Goal: Transaction & Acquisition: Purchase product/service

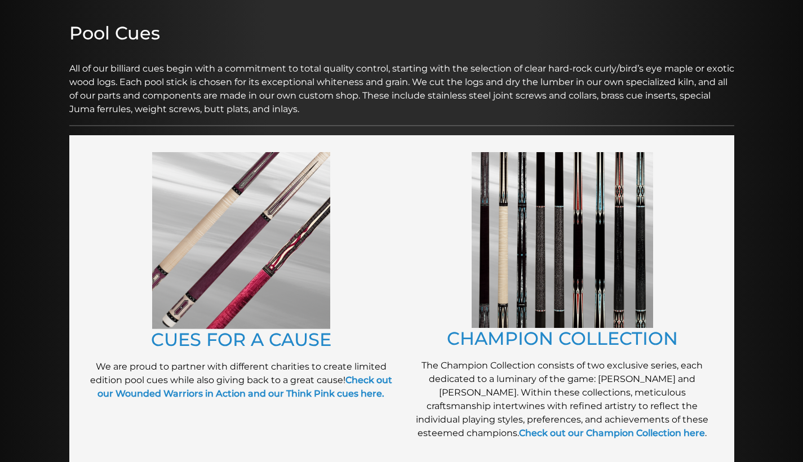
scroll to position [137, 0]
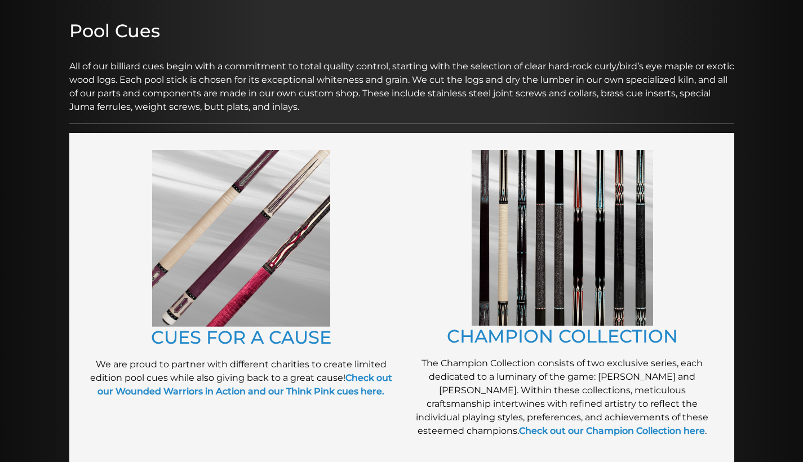
click at [241, 383] on p "We are proud to partner with different charities to create limited edition pool…" at bounding box center [241, 378] width 310 height 41
click at [241, 392] on strong "Check out our Wounded Warriors in Action and our Think Pink cues here." at bounding box center [244, 384] width 295 height 24
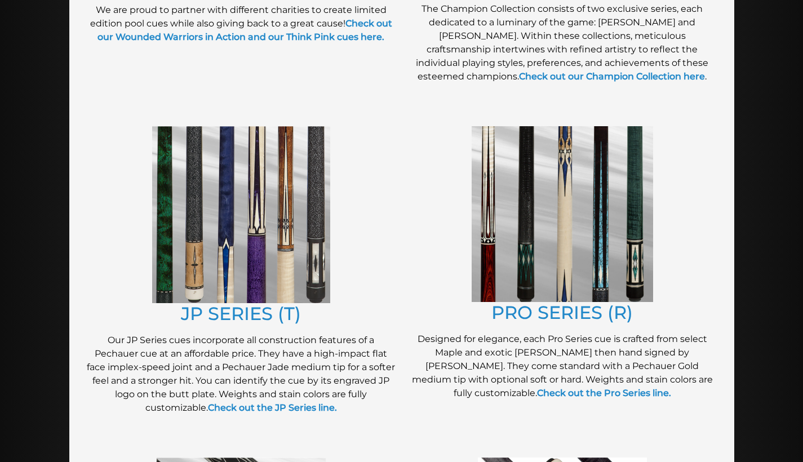
scroll to position [494, 0]
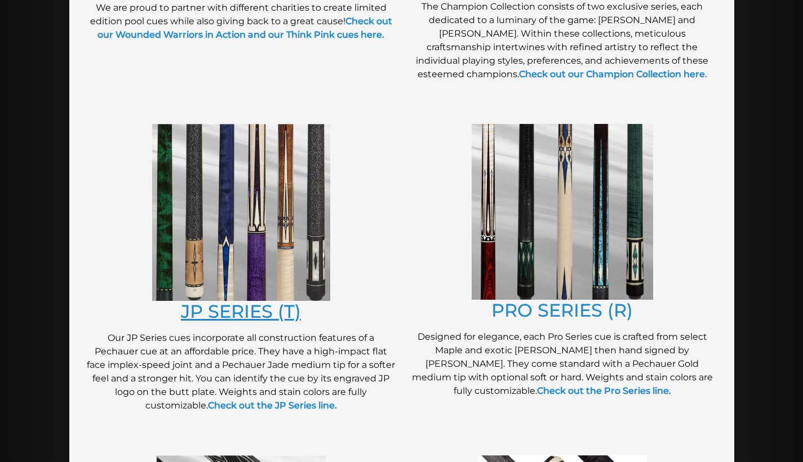
click at [246, 312] on link "JP SERIES (T)" at bounding box center [241, 311] width 120 height 22
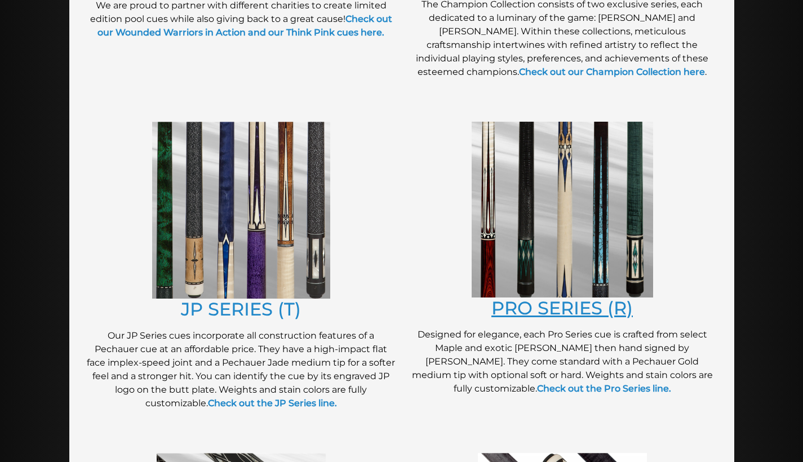
click at [545, 304] on link "PRO SERIES (R)" at bounding box center [561, 308] width 141 height 22
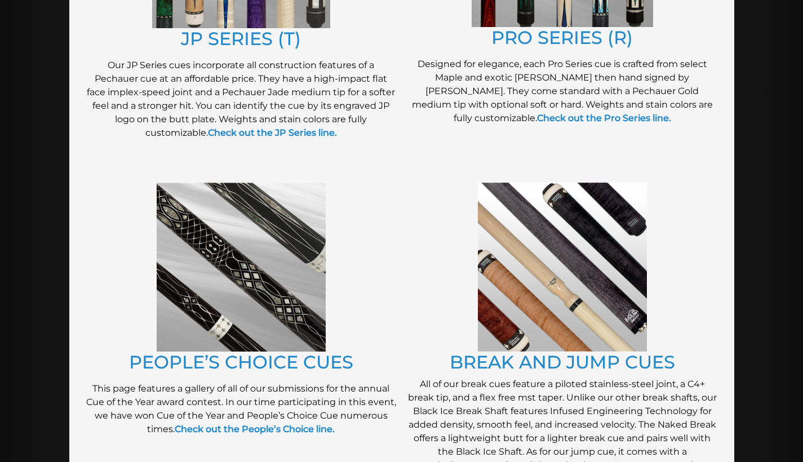
scroll to position [737, 0]
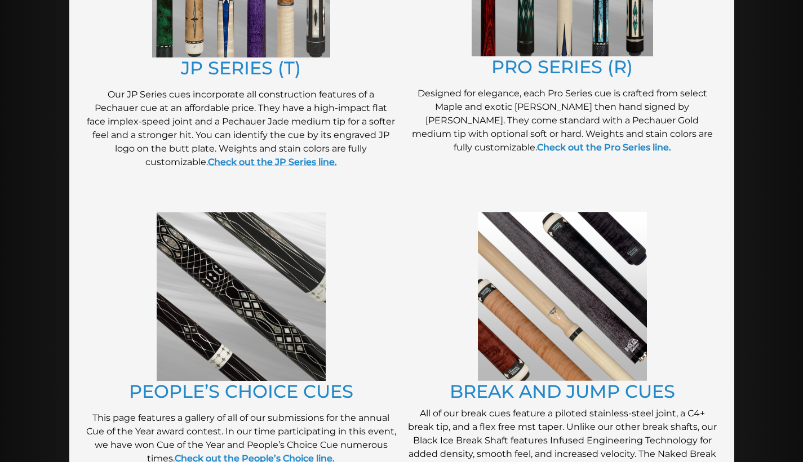
click at [252, 161] on strong "Check out the JP Series line." at bounding box center [272, 162] width 129 height 11
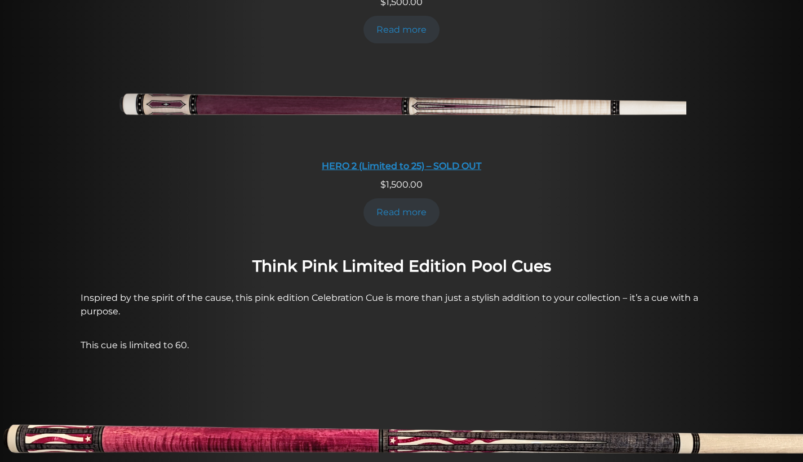
scroll to position [409, 0]
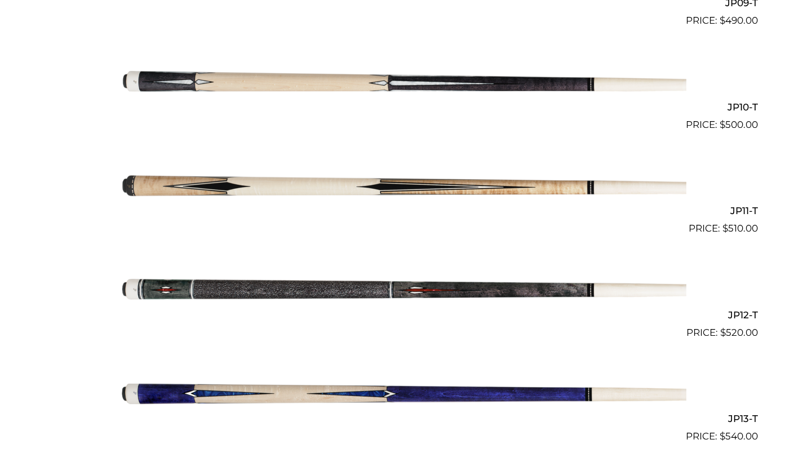
scroll to position [1246, 0]
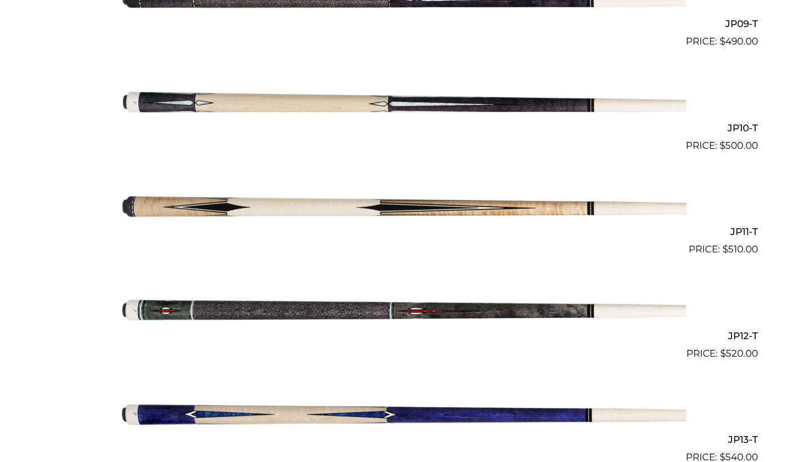
click at [531, 204] on img at bounding box center [401, 205] width 569 height 95
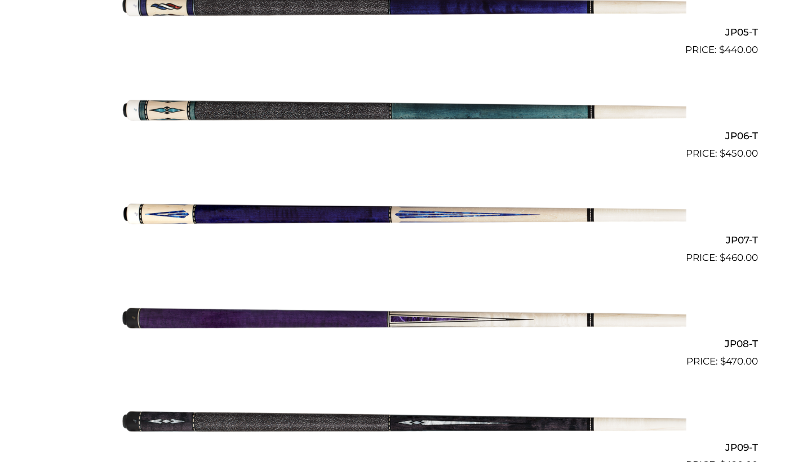
scroll to position [827, 0]
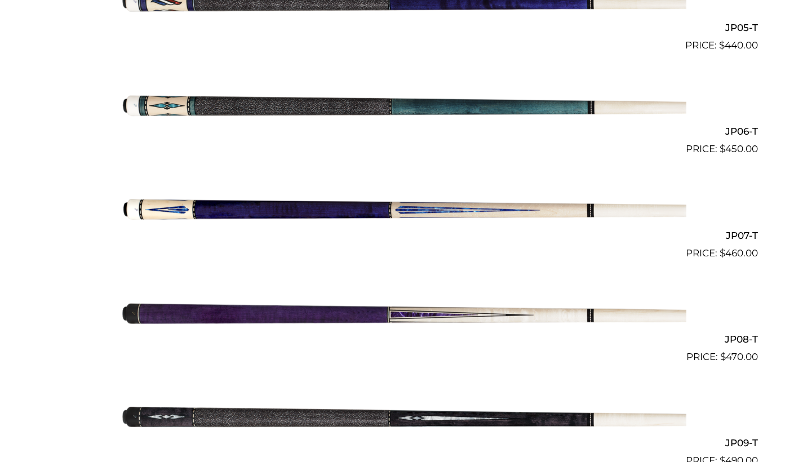
click at [536, 205] on img at bounding box center [401, 208] width 569 height 95
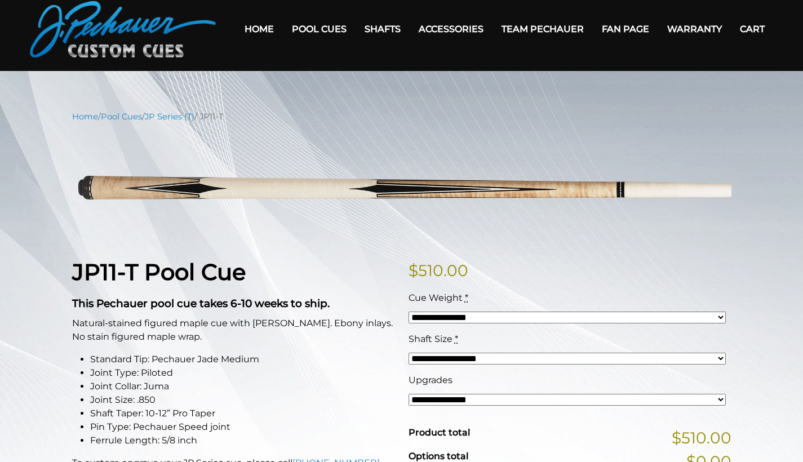
scroll to position [48, 0]
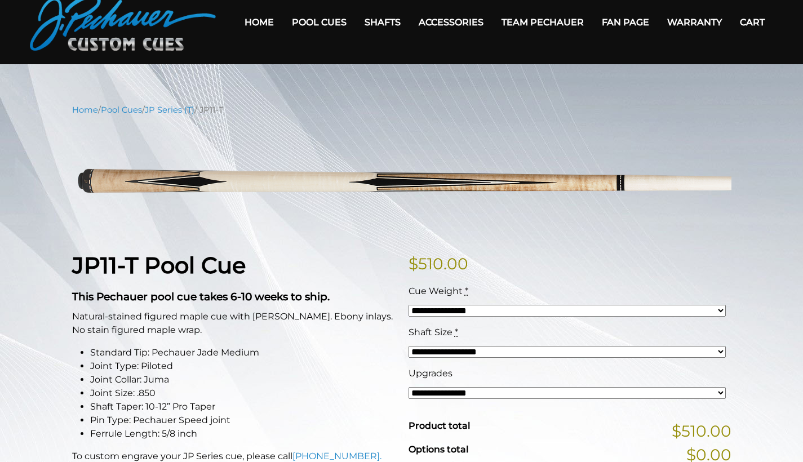
select select "*****"
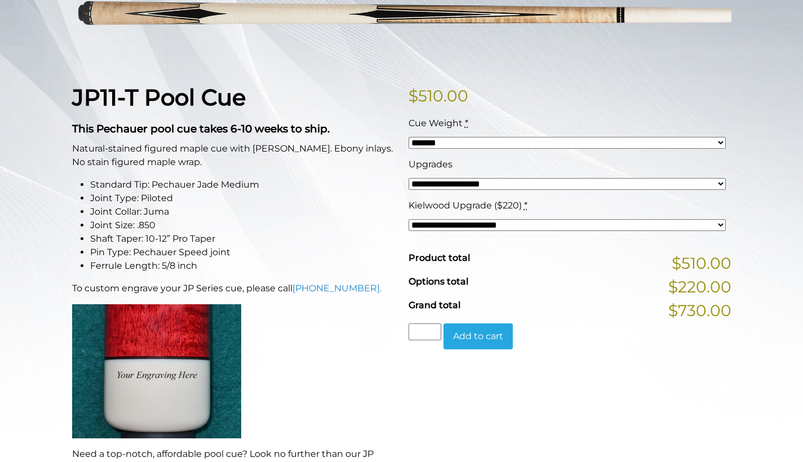
scroll to position [214, 0]
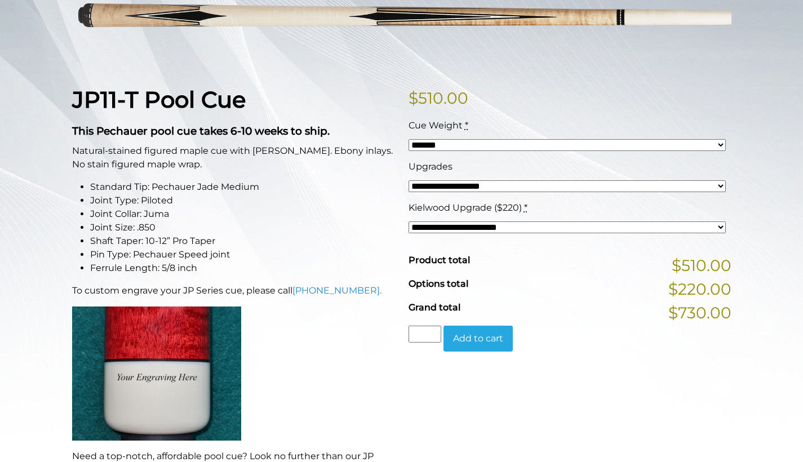
select select
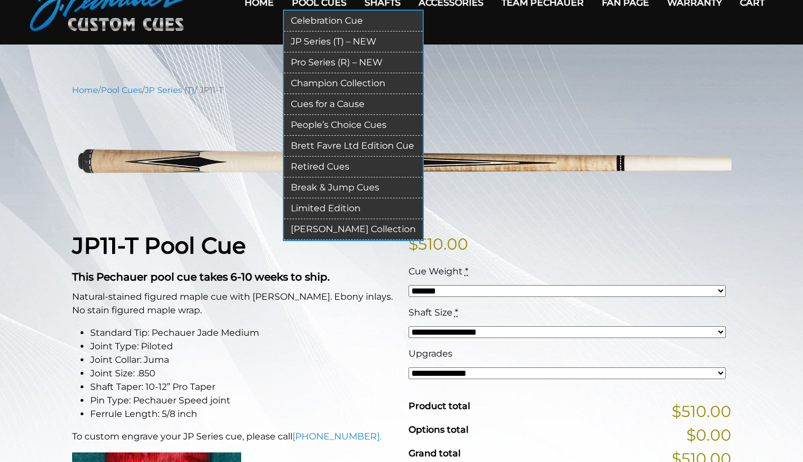
scroll to position [0, 0]
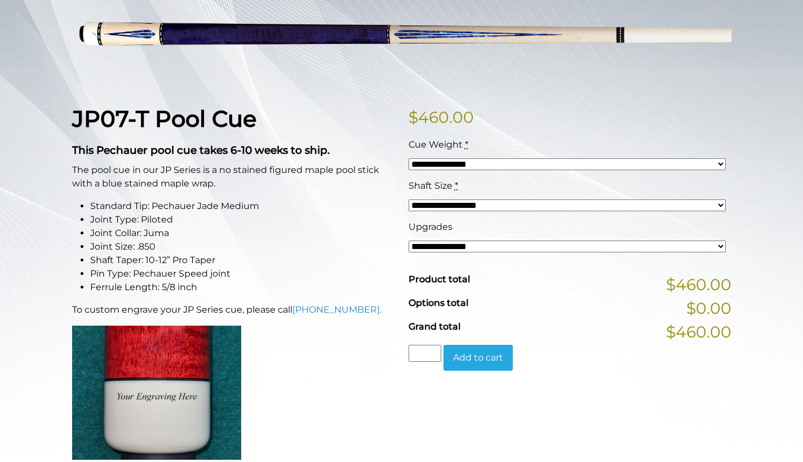
scroll to position [197, 0]
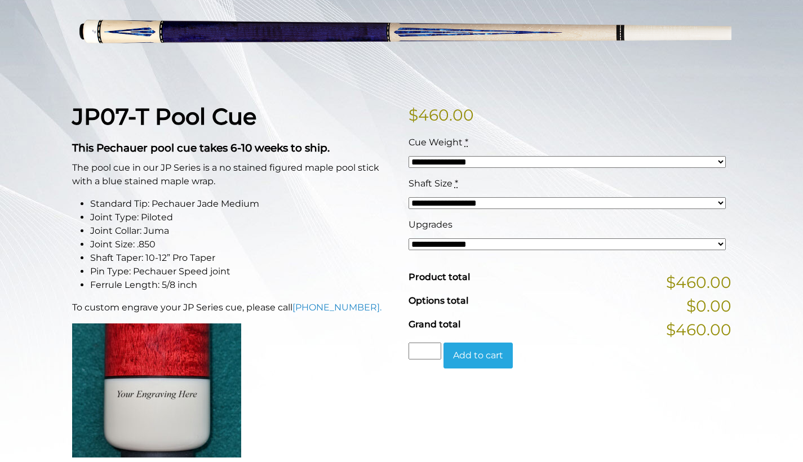
select select "*****"
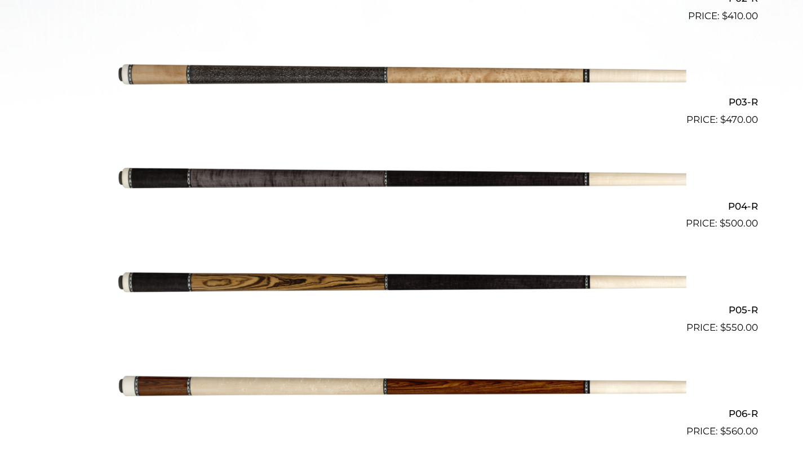
scroll to position [405, 0]
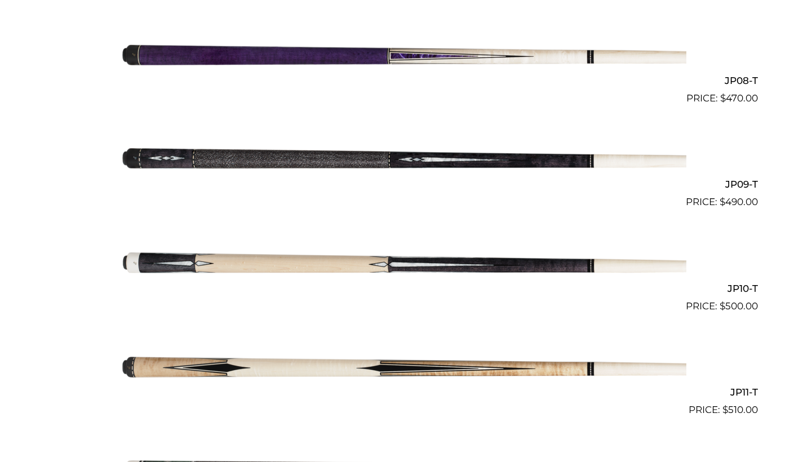
scroll to position [1064, 0]
